Goal: Obtain resource: Download file/media

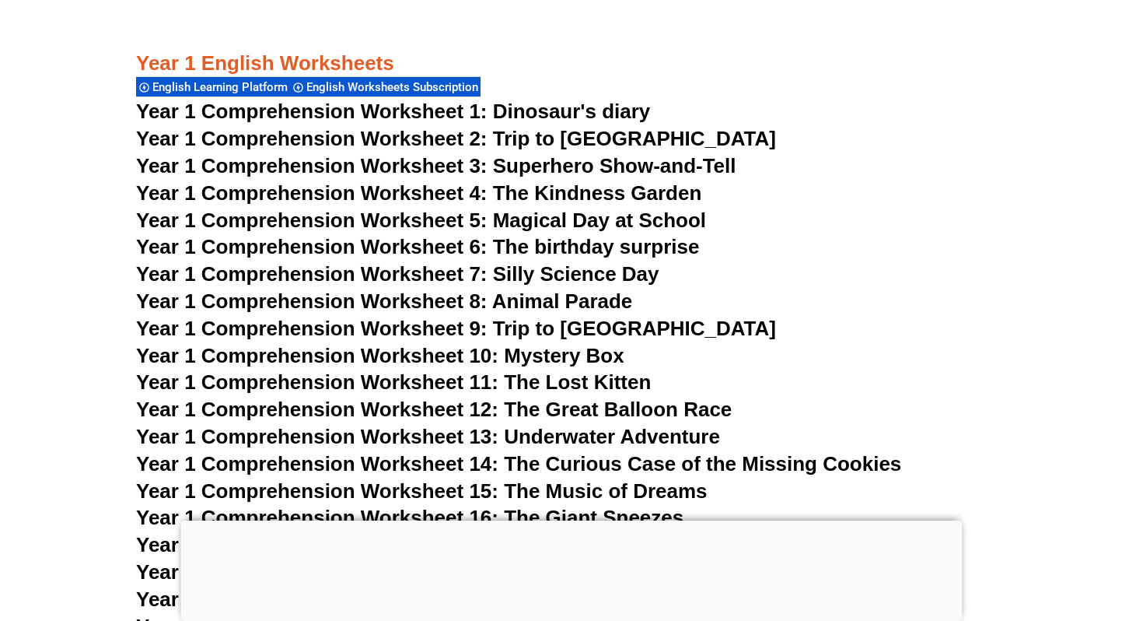
scroll to position [2008, 0]
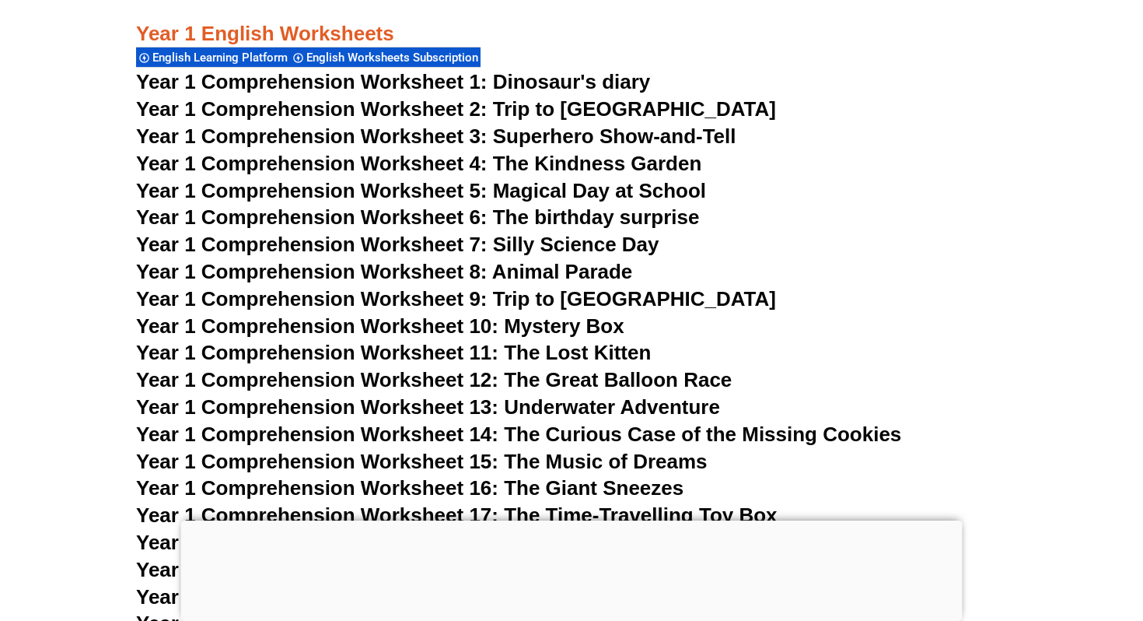
click at [507, 77] on span "Year 1 Comprehension Worksheet 1: Dinosaur's diary" at bounding box center [393, 81] width 514 height 23
click at [626, 243] on span "Year 1 Comprehension Worksheet 7: Silly Science Day" at bounding box center [397, 244] width 523 height 23
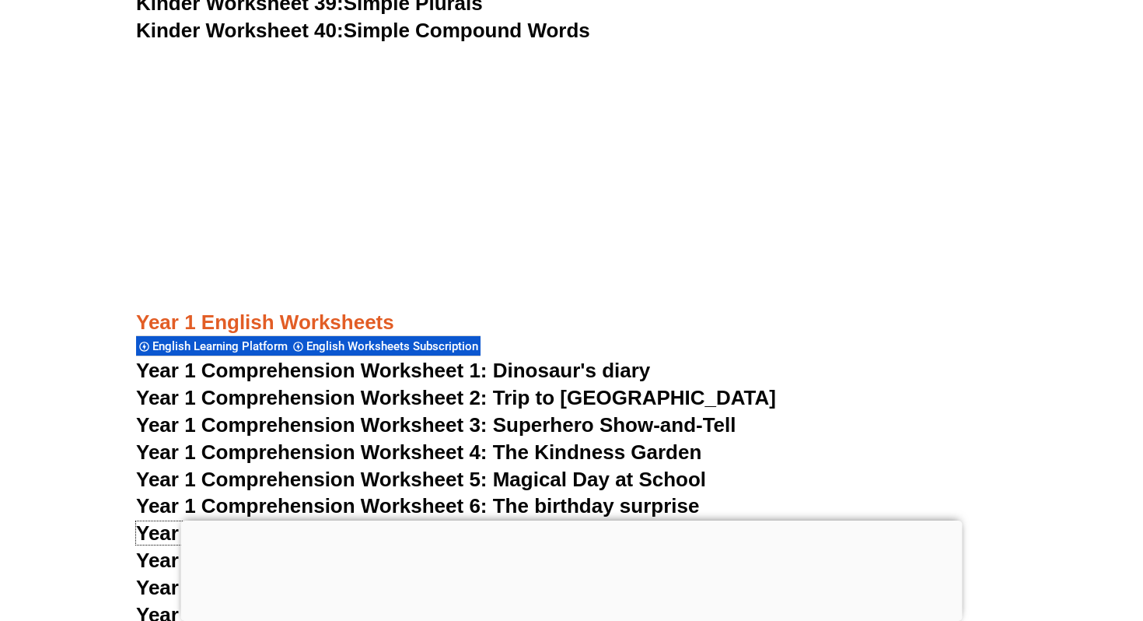
scroll to position [2008, 0]
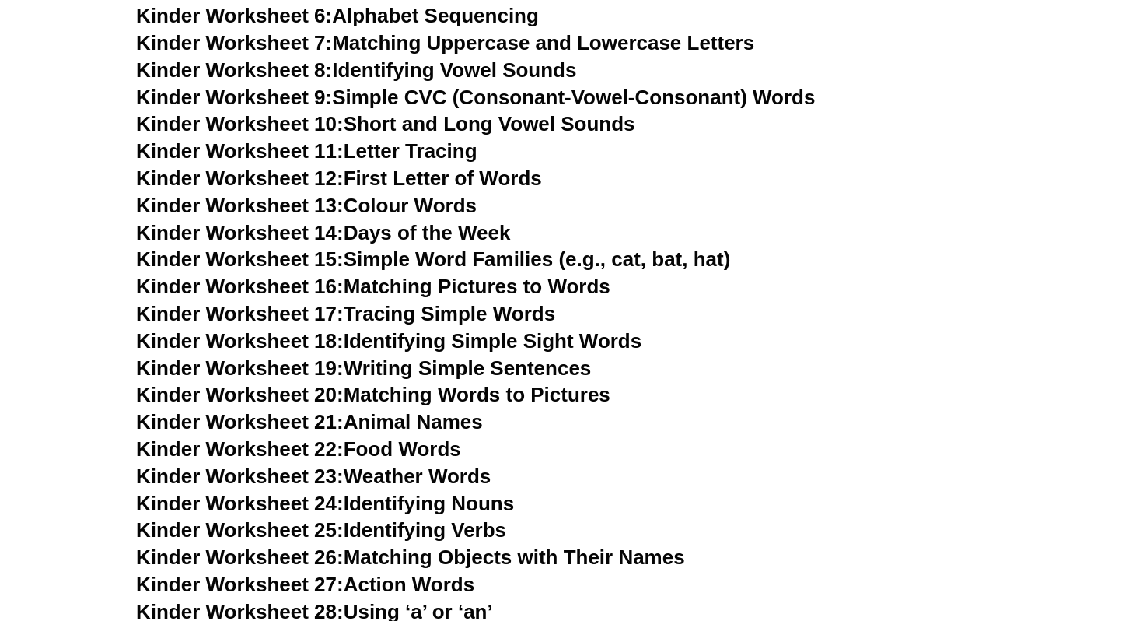
scroll to position [1185, 0]
